Goal: Task Accomplishment & Management: Manage account settings

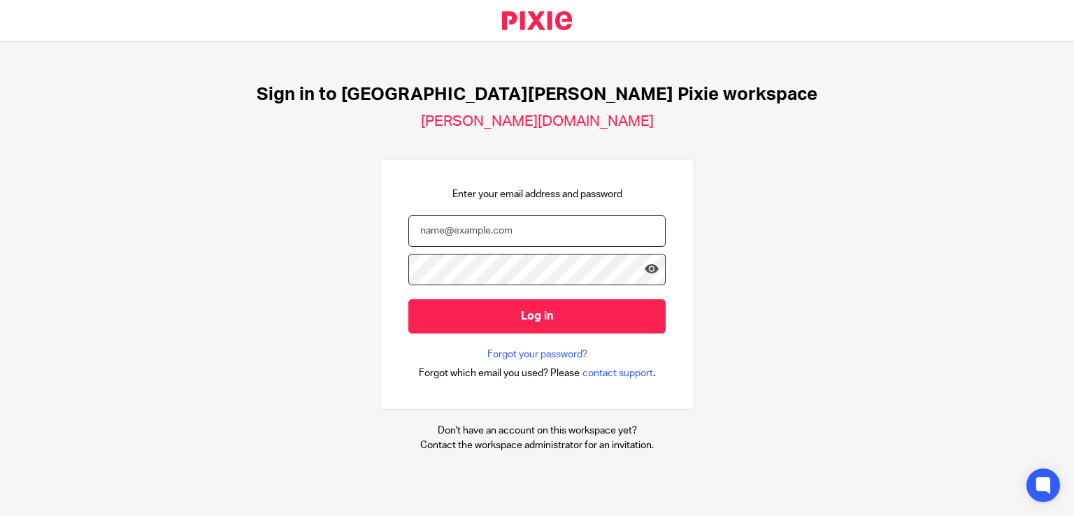
click at [508, 225] on input "email" at bounding box center [536, 230] width 257 height 31
type input "[PERSON_NAME][EMAIL_ADDRESS][PERSON_NAME][DOMAIN_NAME]"
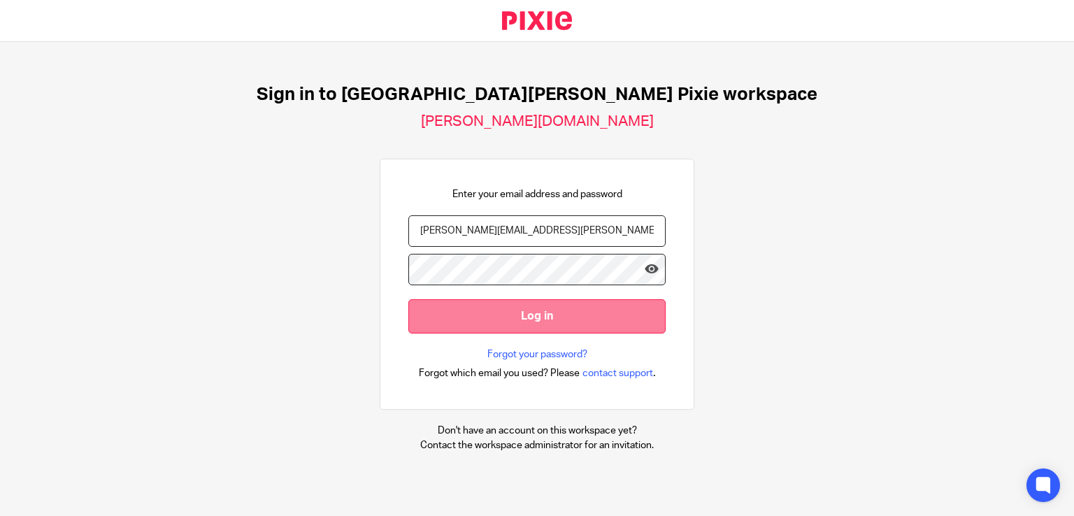
click at [483, 307] on input "Log in" at bounding box center [536, 316] width 257 height 34
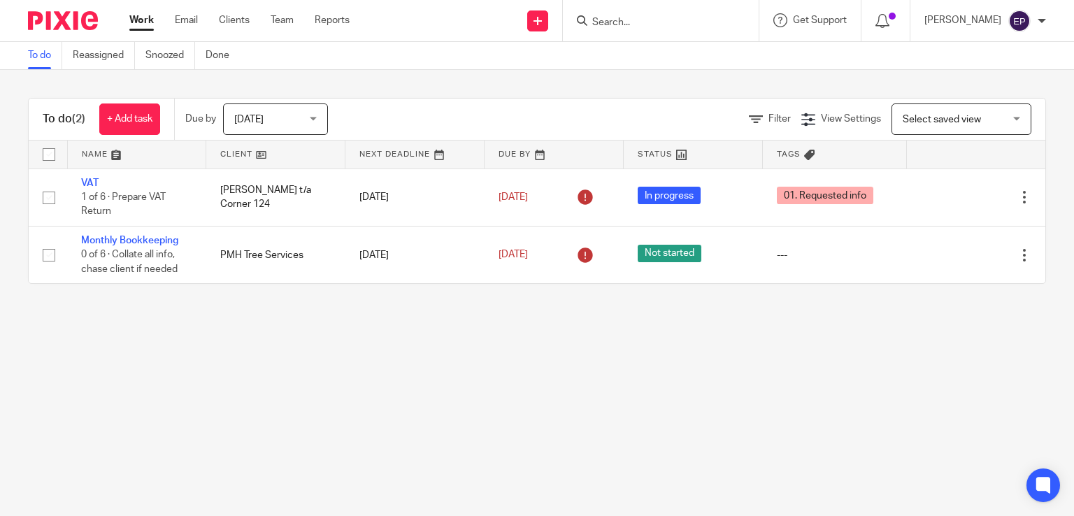
click at [308, 119] on span "Today" at bounding box center [271, 118] width 74 height 29
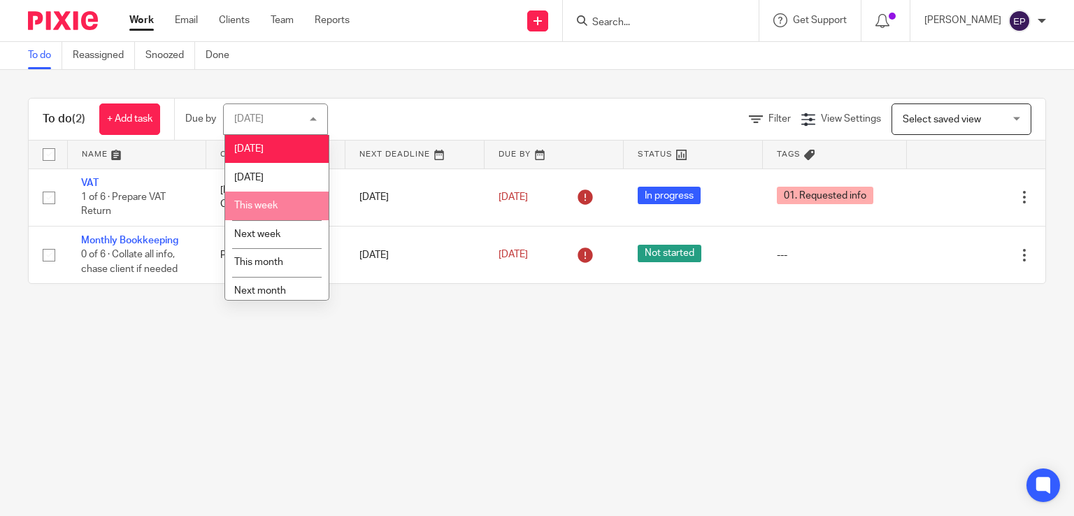
scroll to position [36, 0]
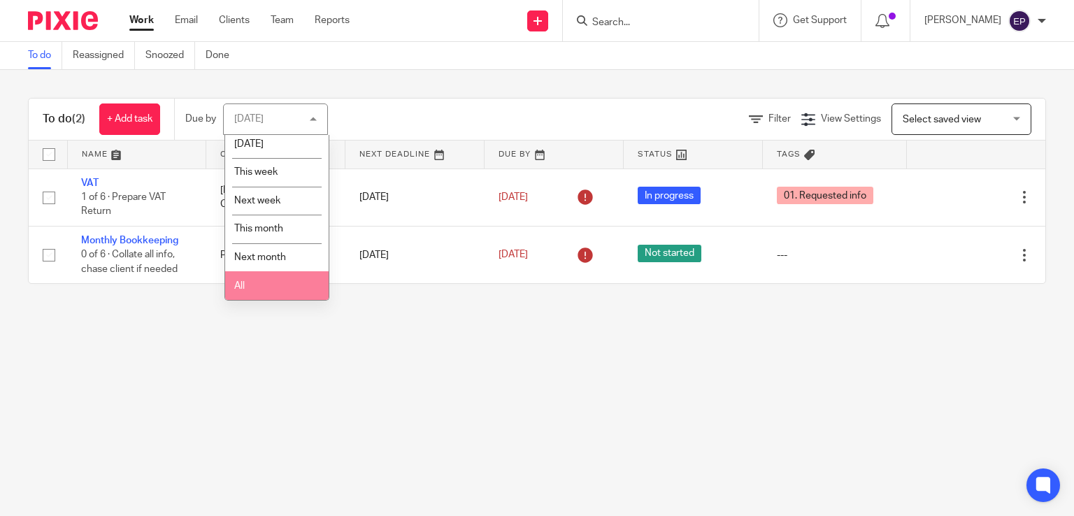
click at [284, 293] on li "All" at bounding box center [276, 285] width 103 height 29
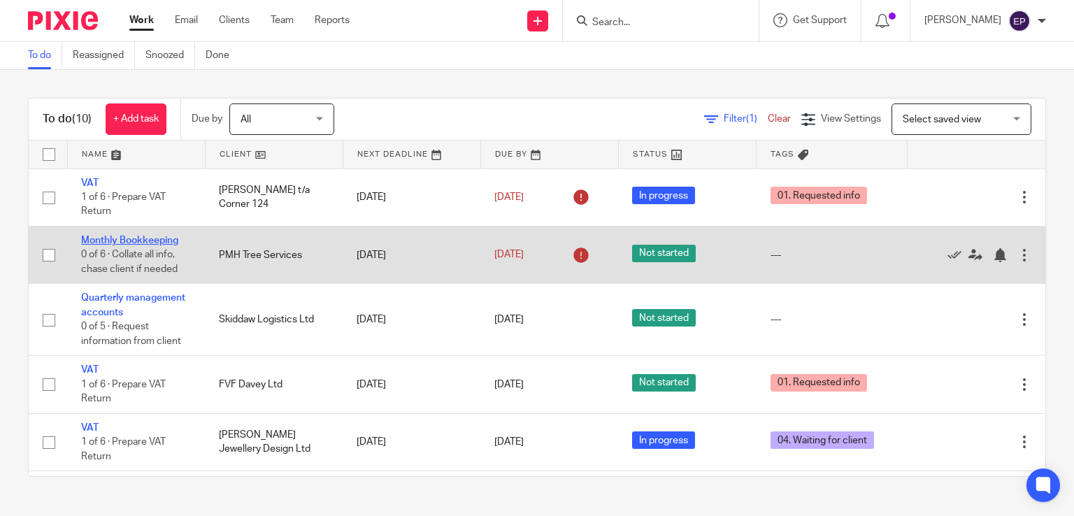
click at [99, 241] on link "Monthly Bookkeeping" at bounding box center [129, 241] width 97 height 10
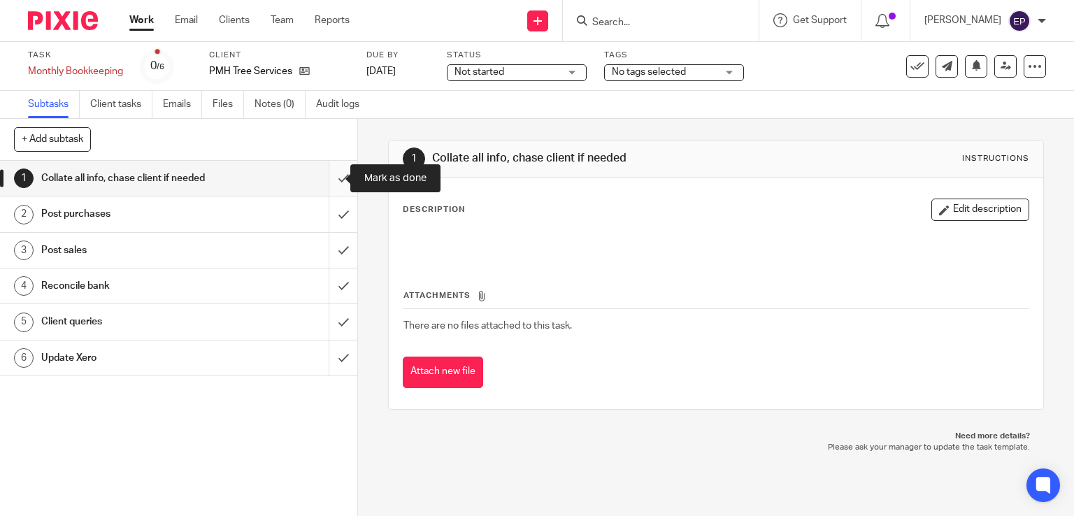
click at [326, 175] on input "submit" at bounding box center [178, 178] width 357 height 35
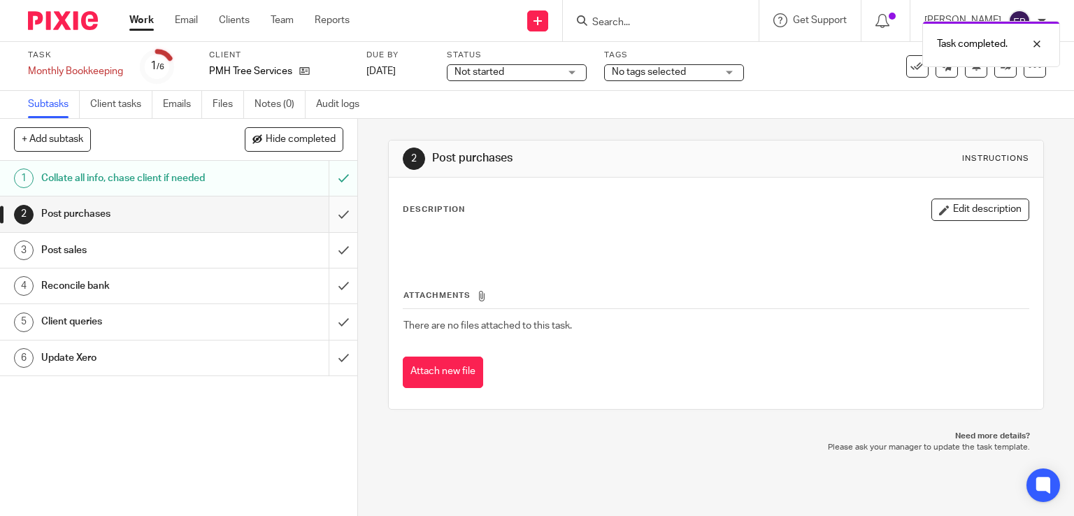
click at [327, 214] on input "submit" at bounding box center [178, 213] width 357 height 35
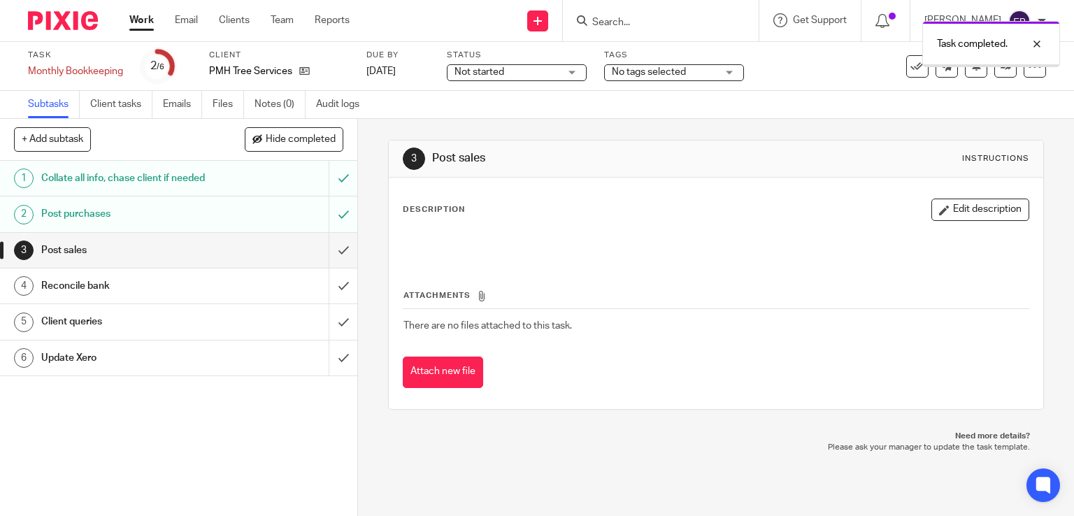
click at [333, 250] on input "submit" at bounding box center [178, 250] width 357 height 35
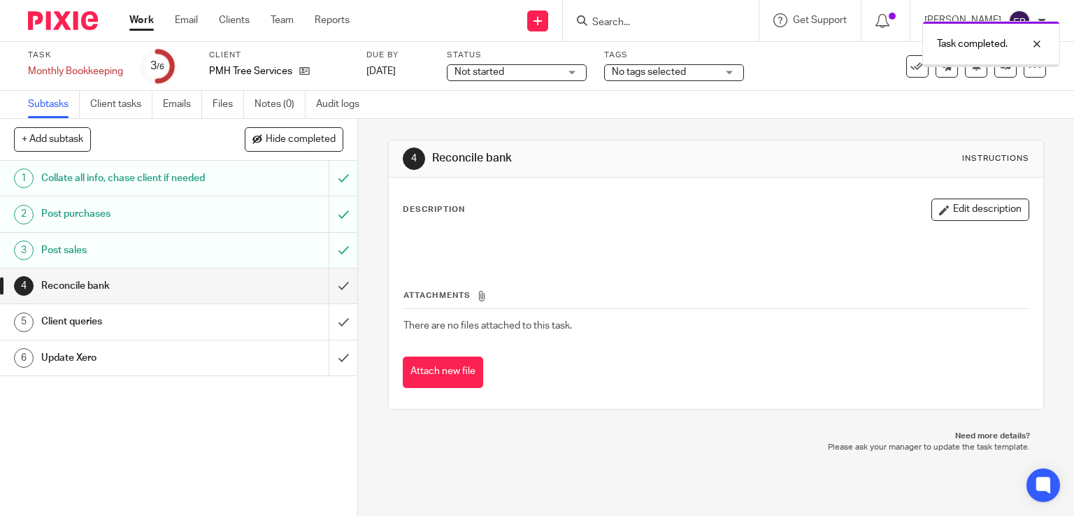
click at [333, 280] on input "submit" at bounding box center [178, 285] width 357 height 35
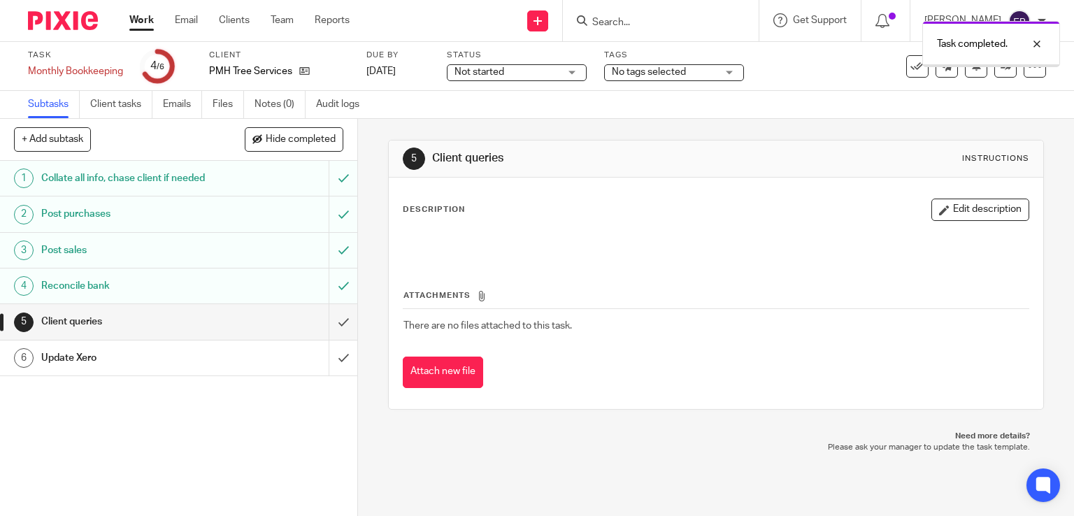
click at [325, 320] on input "submit" at bounding box center [178, 321] width 357 height 35
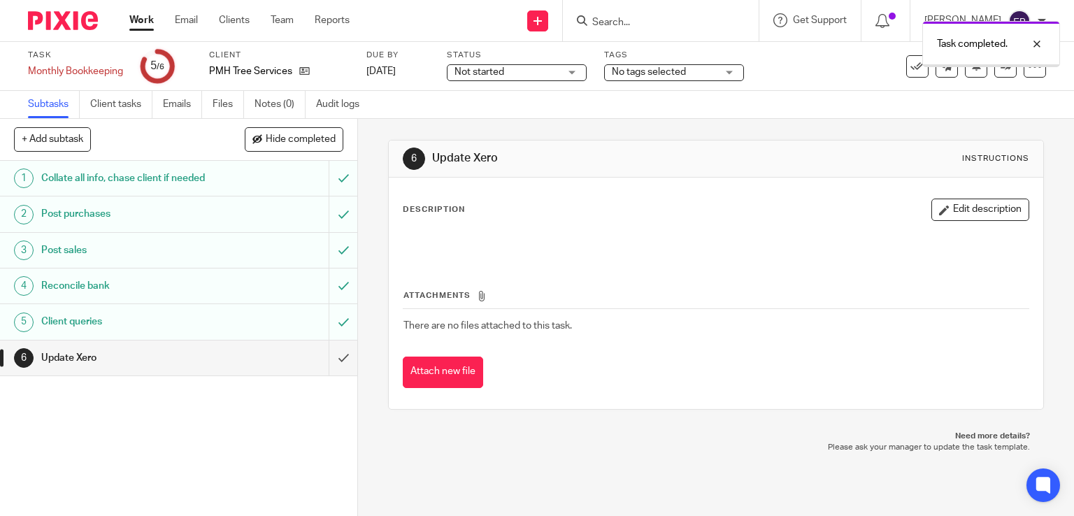
click at [323, 354] on input "submit" at bounding box center [178, 357] width 357 height 35
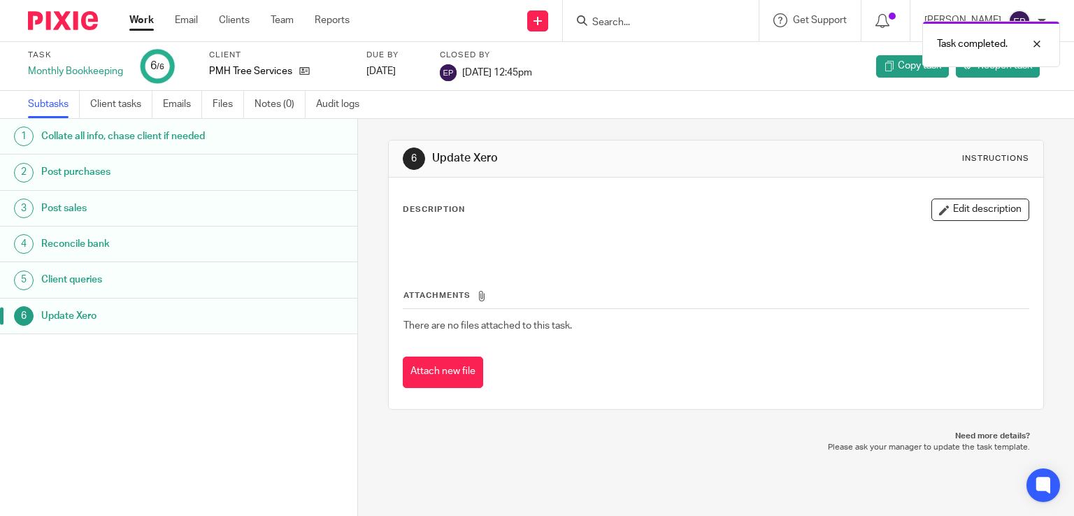
click at [147, 22] on link "Work" at bounding box center [141, 20] width 24 height 14
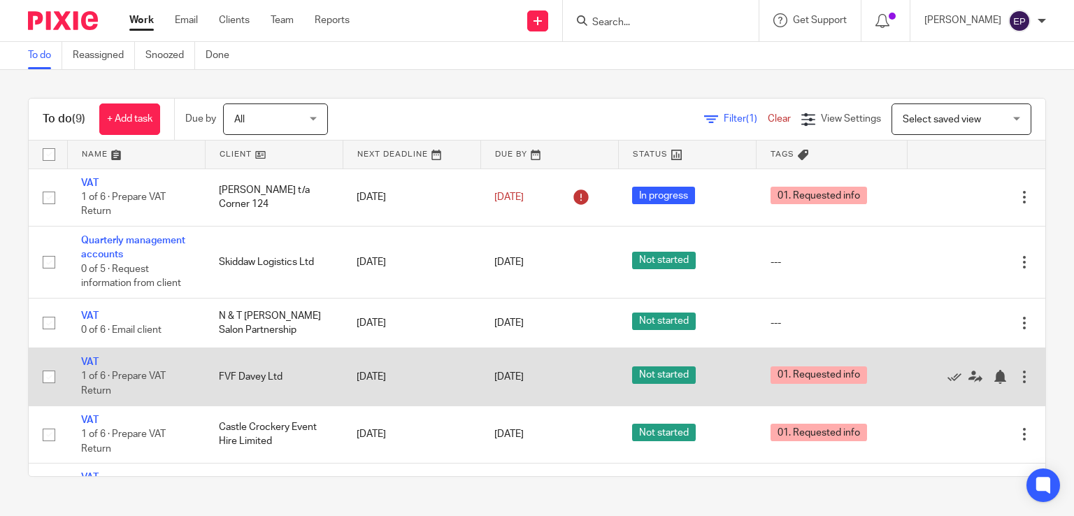
scroll to position [70, 0]
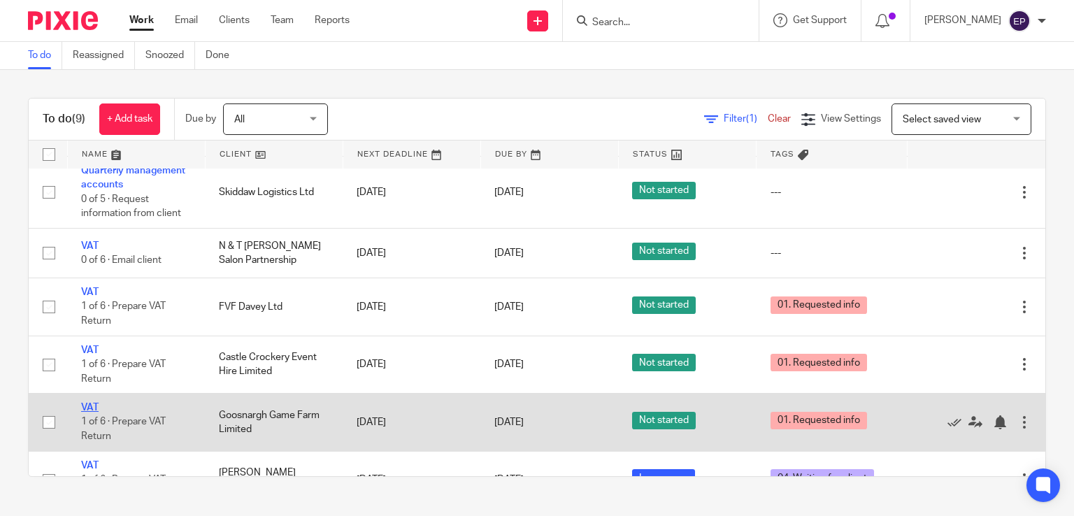
click at [89, 409] on link "VAT" at bounding box center [89, 408] width 17 height 10
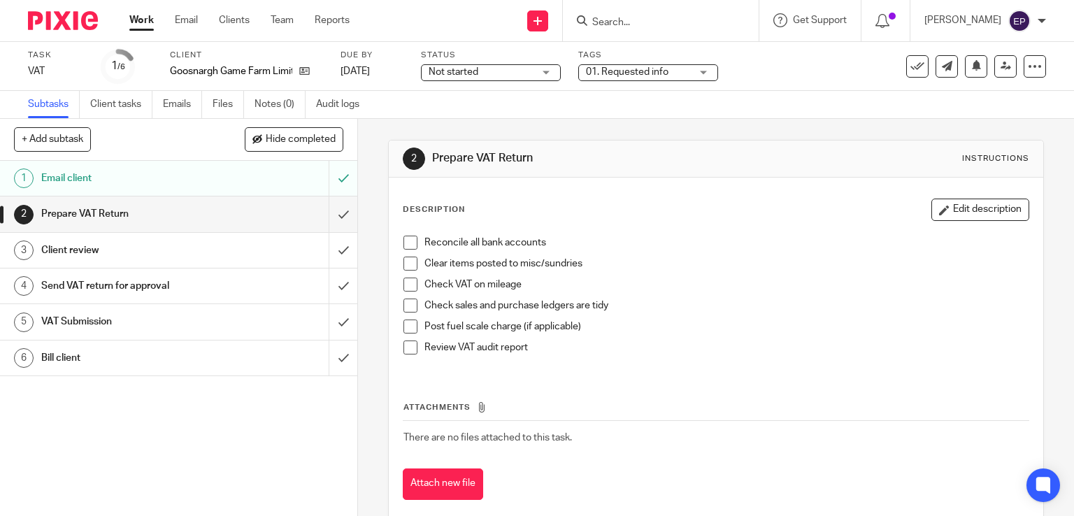
click at [541, 73] on div "Not started Not started" at bounding box center [491, 72] width 140 height 17
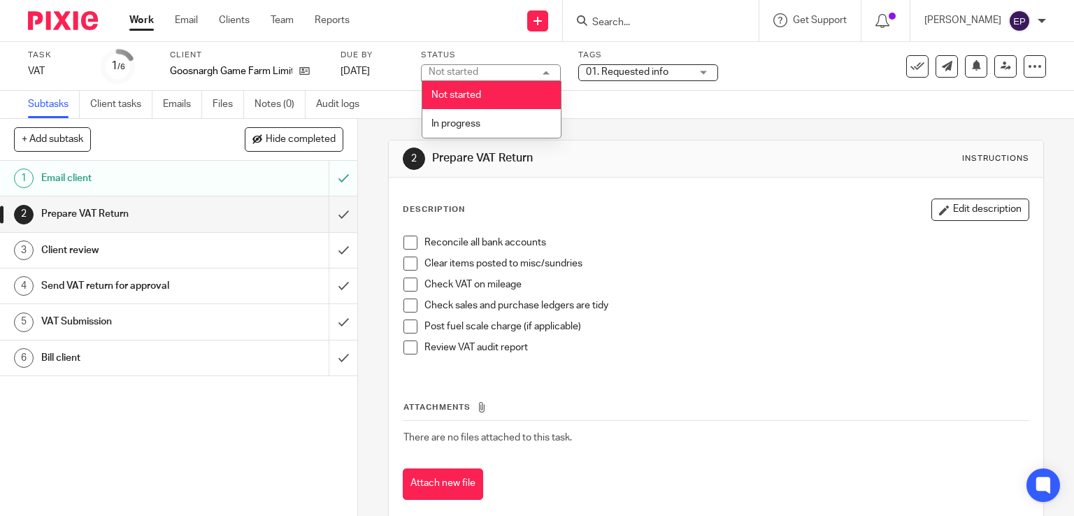
click at [541, 73] on div "Not started Not started" at bounding box center [491, 72] width 140 height 17
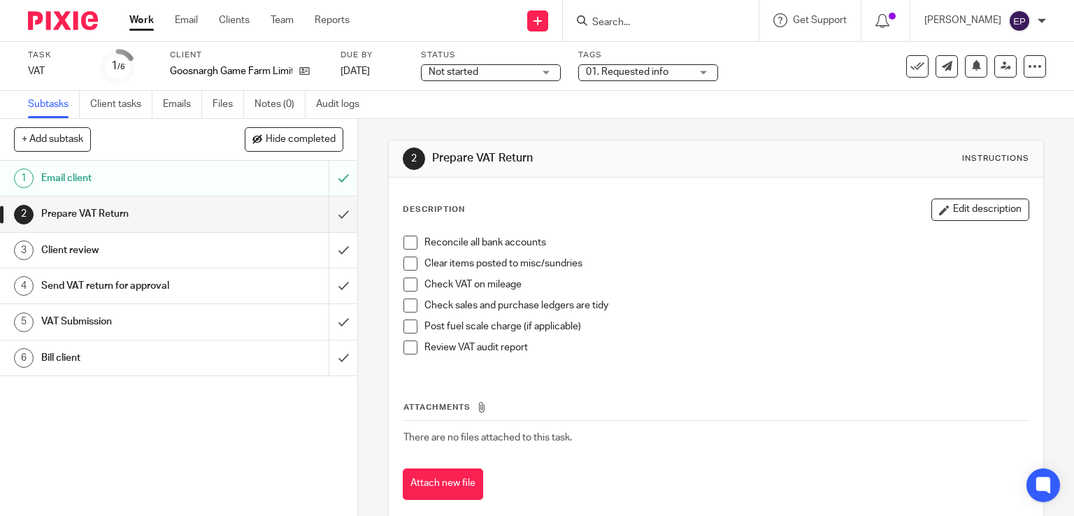
click at [701, 73] on div "01. Requested info" at bounding box center [648, 72] width 140 height 17
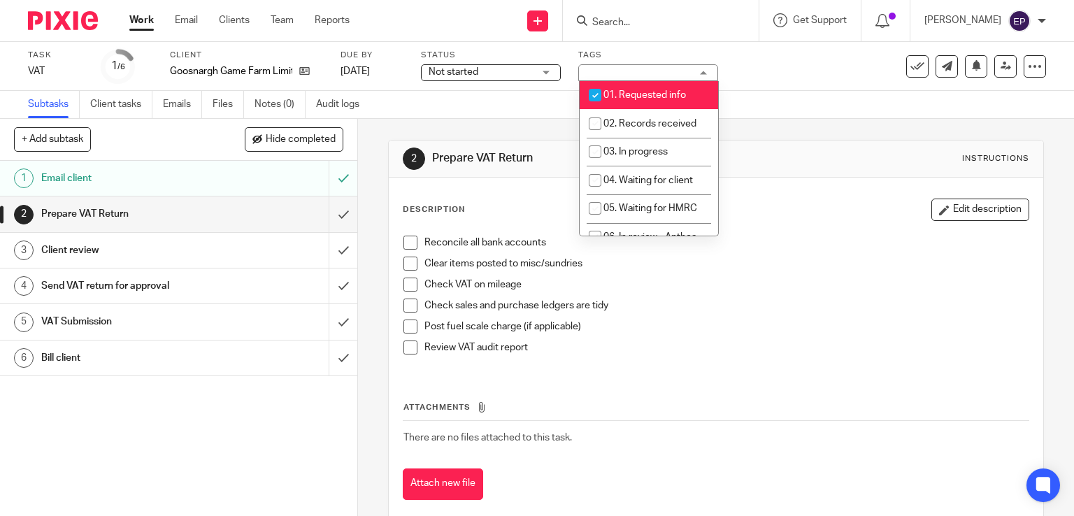
click at [590, 91] on input "checkbox" at bounding box center [595, 95] width 27 height 27
checkbox input "false"
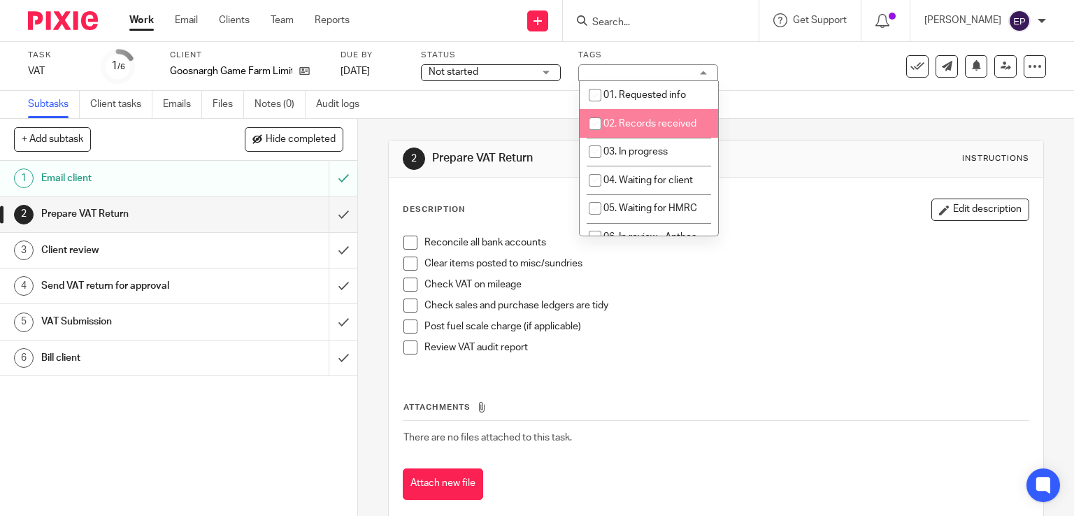
click at [594, 124] on input "checkbox" at bounding box center [595, 123] width 27 height 27
checkbox input "true"
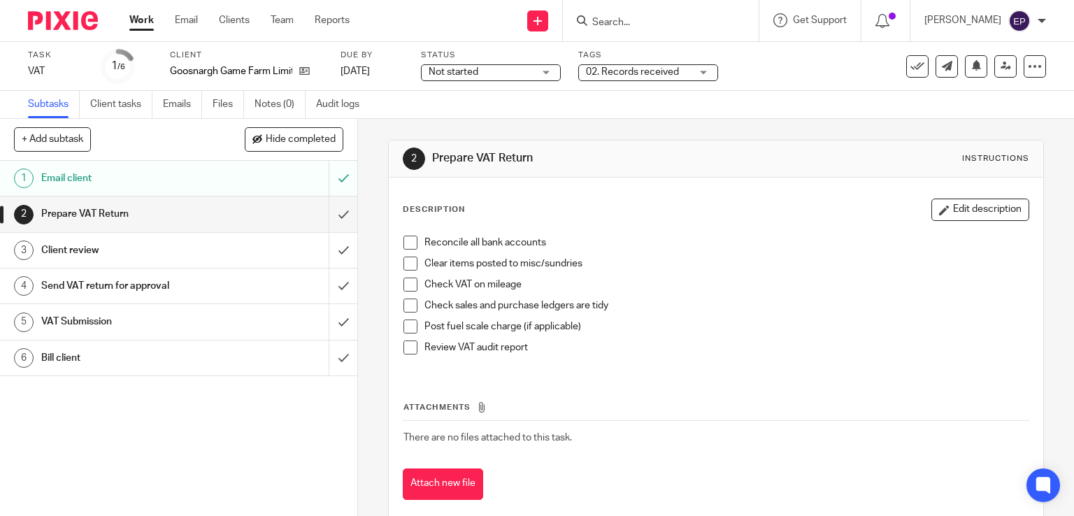
click at [147, 22] on link "Work" at bounding box center [141, 20] width 24 height 14
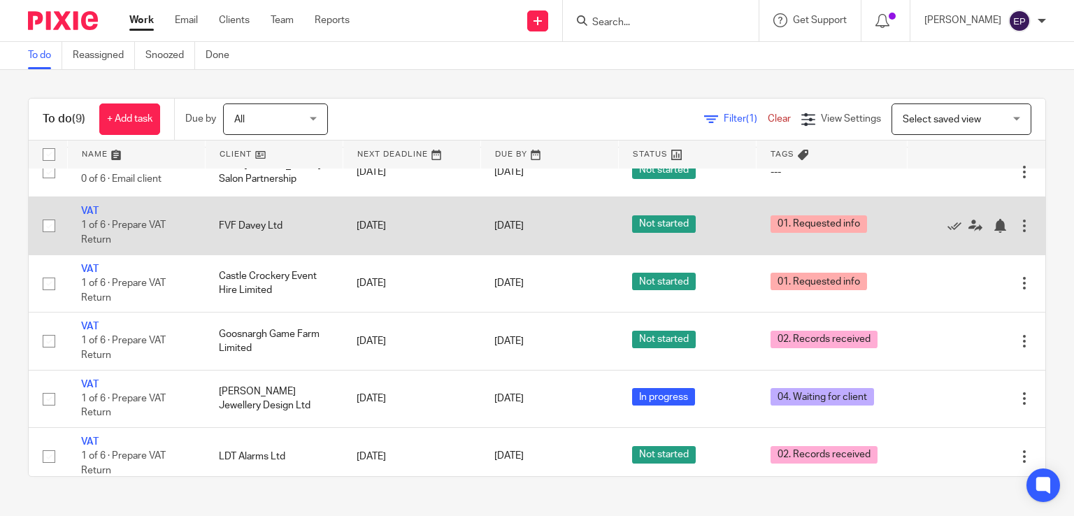
scroll to position [11, 0]
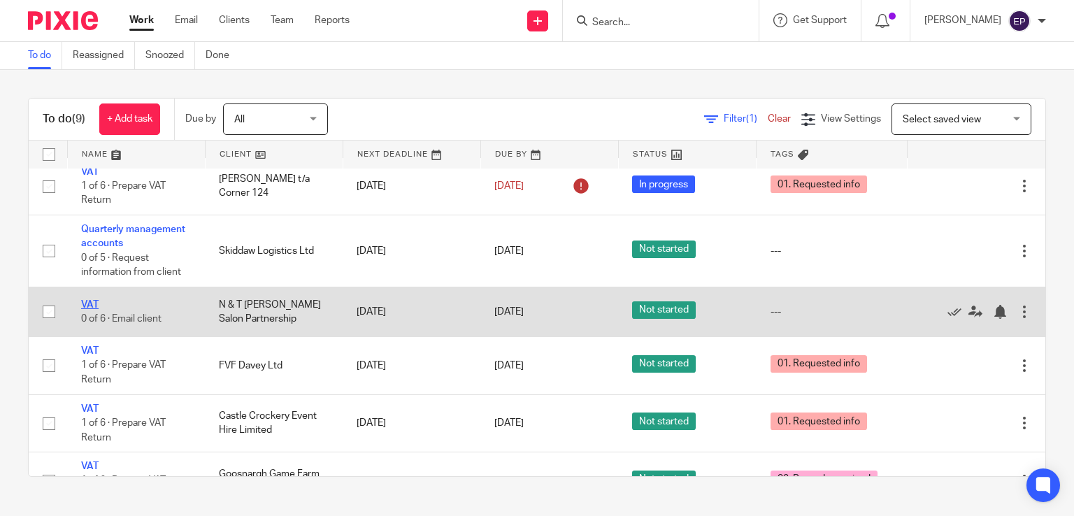
click at [89, 307] on link "VAT" at bounding box center [89, 305] width 17 height 10
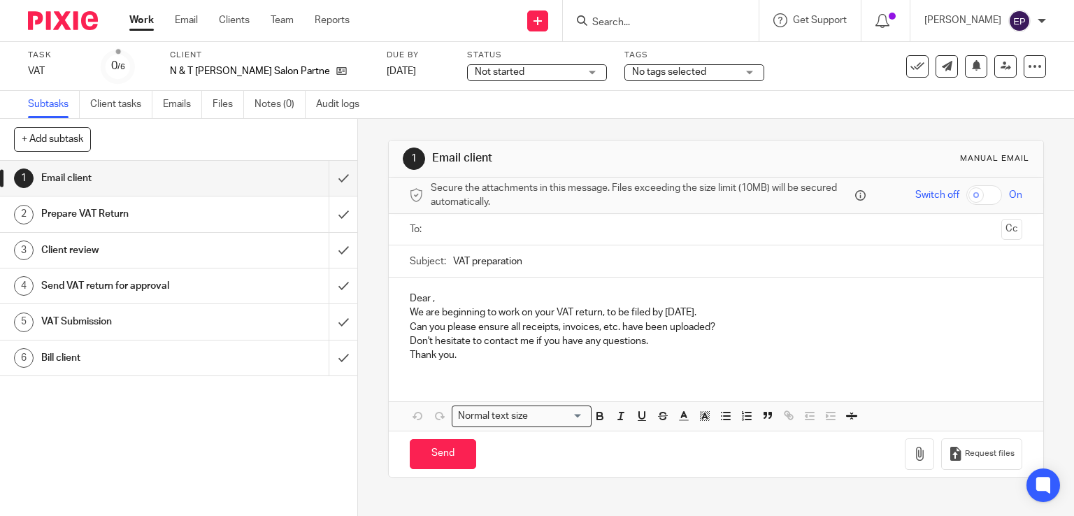
click at [557, 71] on div "Not started Not started" at bounding box center [537, 72] width 140 height 17
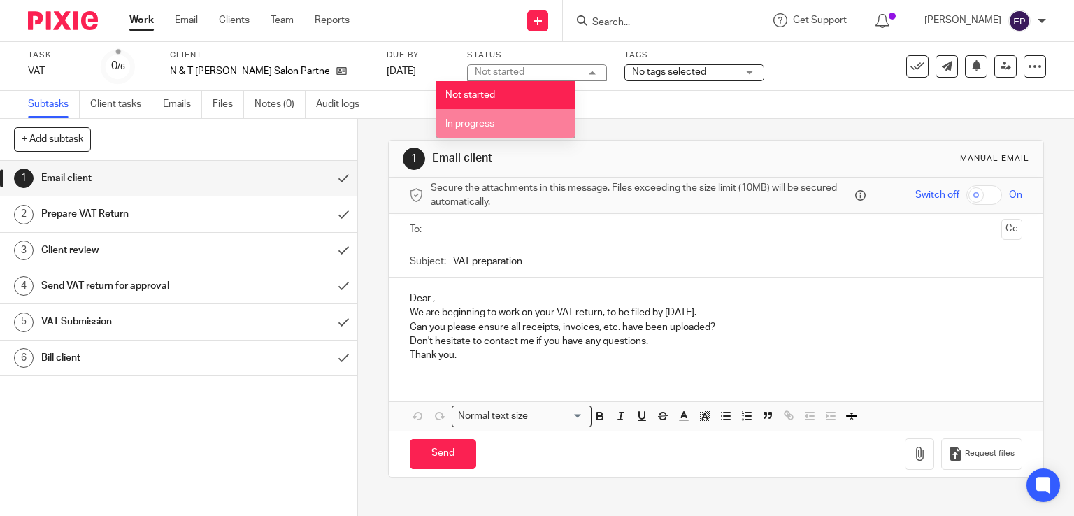
click at [481, 122] on span "In progress" at bounding box center [469, 124] width 49 height 10
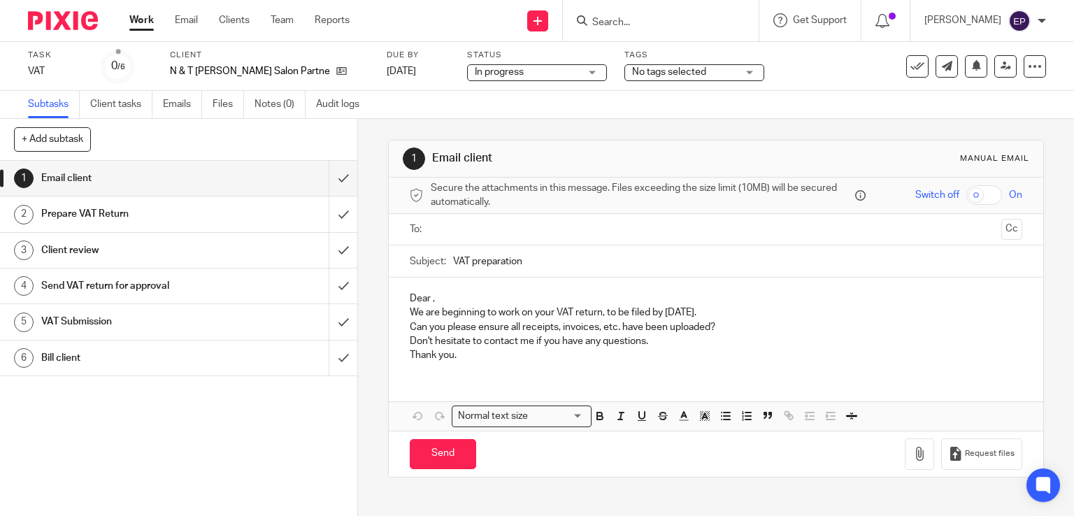
click at [716, 72] on div "No tags selected" at bounding box center [694, 72] width 140 height 17
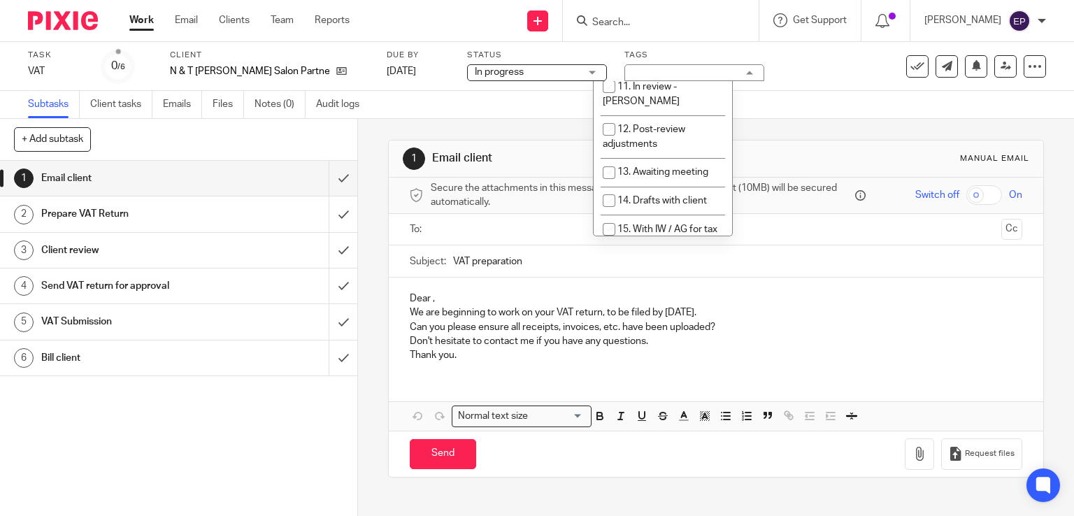
scroll to position [419, 0]
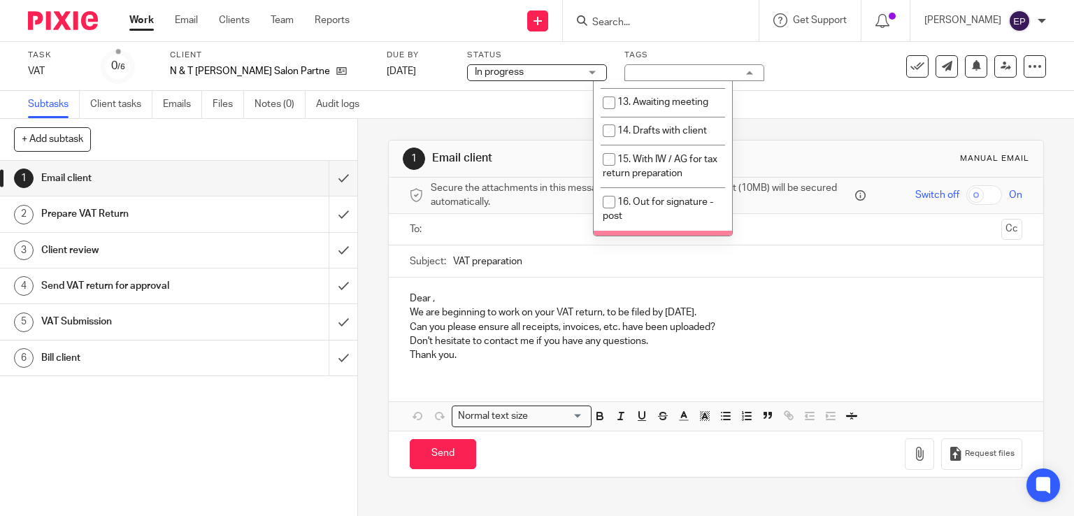
click at [610, 231] on input "checkbox" at bounding box center [609, 244] width 27 height 27
checkbox input "true"
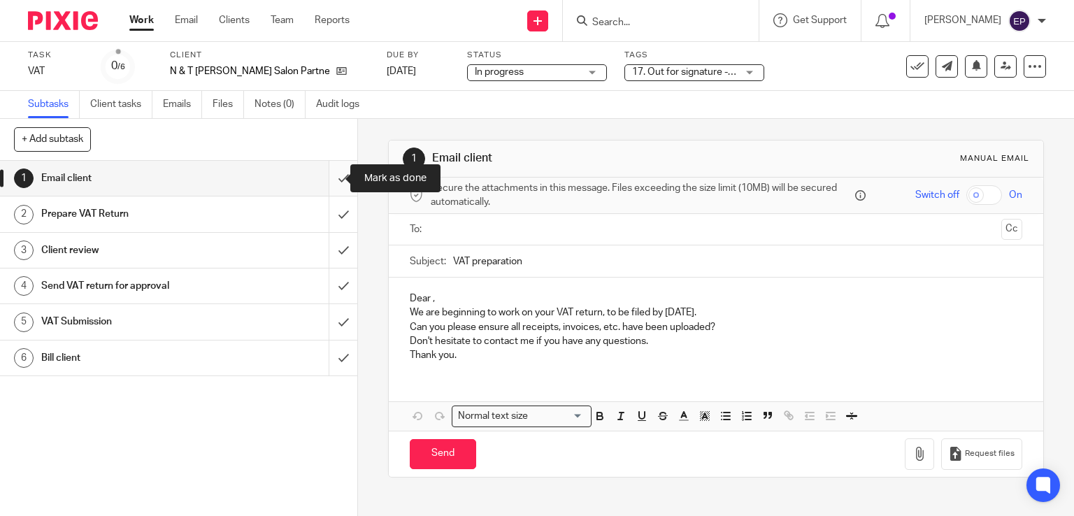
click at [331, 180] on input "submit" at bounding box center [178, 178] width 357 height 35
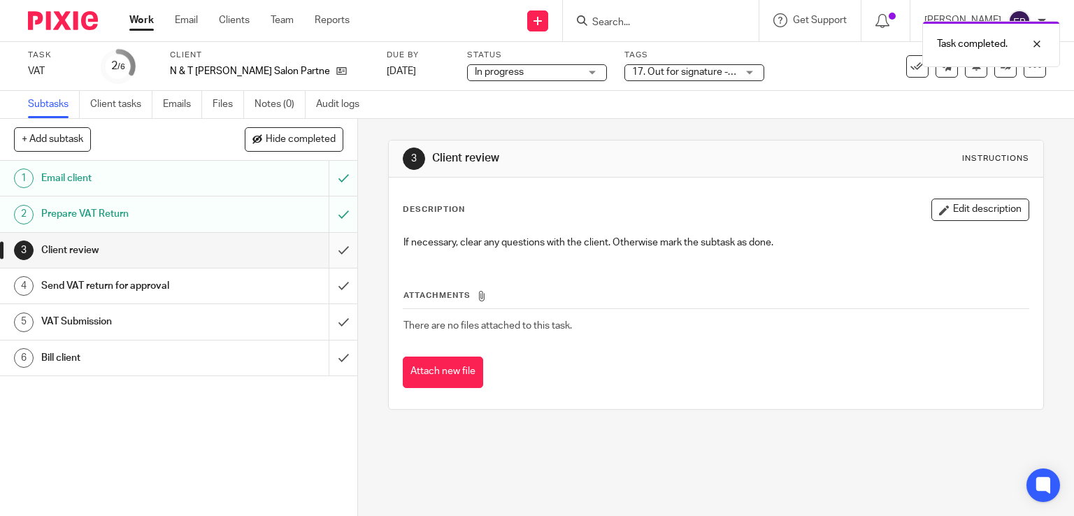
click at [324, 247] on input "submit" at bounding box center [178, 250] width 357 height 35
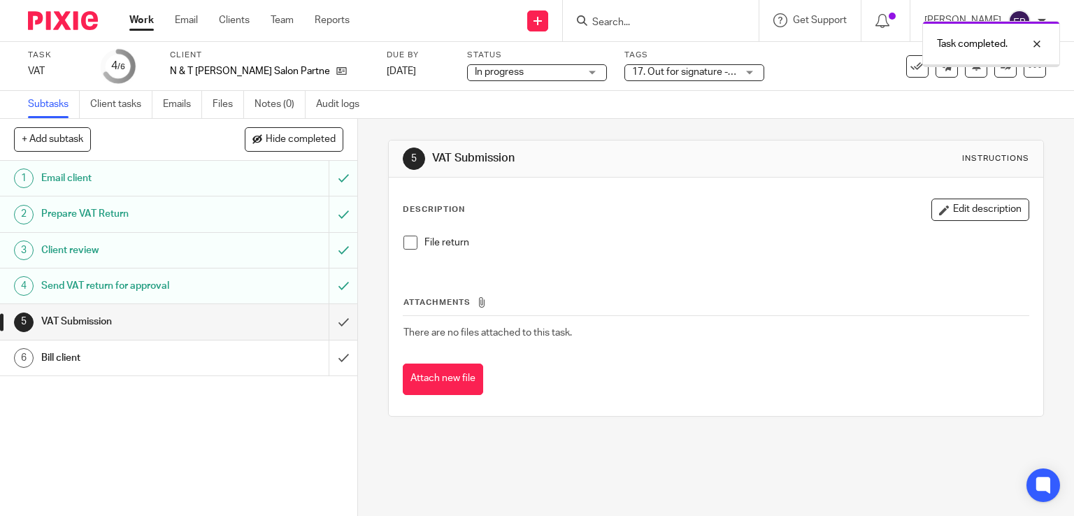
click at [148, 22] on link "Work" at bounding box center [141, 20] width 24 height 14
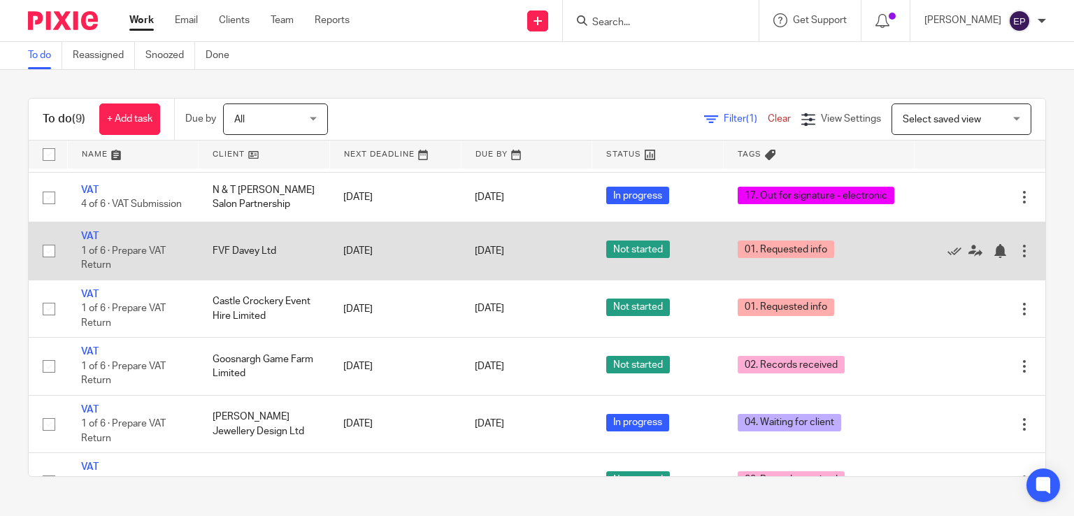
scroll to position [210, 0]
